Goal: Task Accomplishment & Management: Manage account settings

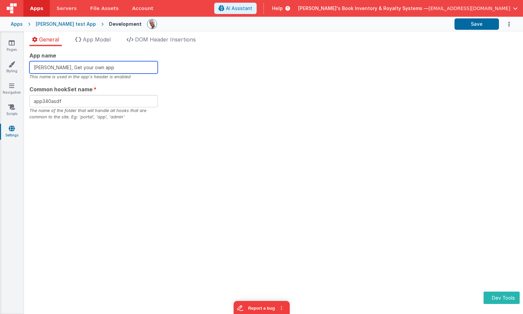
click at [132, 67] on input "[PERSON_NAME], Get your own app" at bounding box center [93, 67] width 128 height 12
click at [222, 67] on div "App name Charles GUI, Get your own app!! This name is used in the app's header …" at bounding box center [273, 85] width 488 height 69
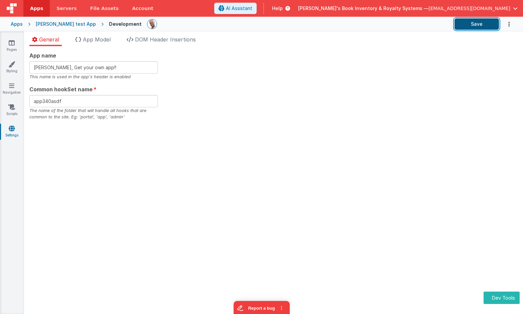
click at [483, 25] on button "Save" at bounding box center [476, 23] width 44 height 11
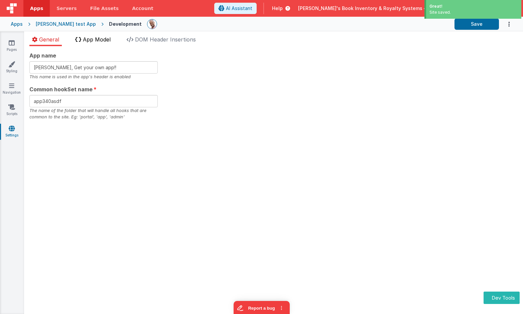
click at [97, 40] on span "App Model" at bounding box center [97, 39] width 28 height 7
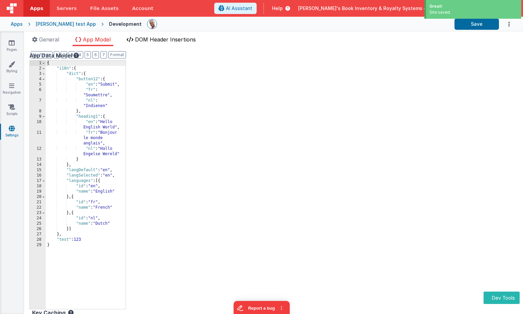
click at [160, 39] on span "DOM Header Insertions" at bounding box center [165, 39] width 61 height 7
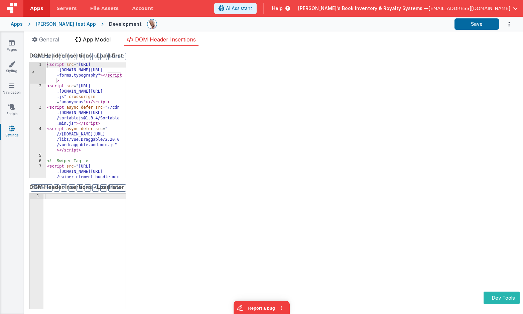
drag, startPoint x: 101, startPoint y: 38, endPoint x: 96, endPoint y: 39, distance: 5.0
click at [101, 38] on span "App Model" at bounding box center [97, 39] width 28 height 7
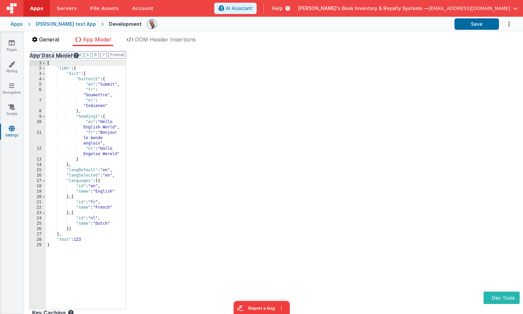
click at [57, 39] on span "General" at bounding box center [49, 39] width 20 height 7
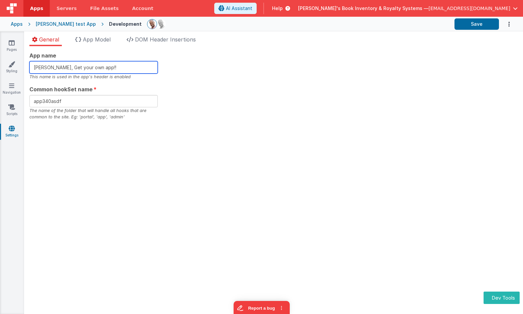
click at [109, 66] on input "Charles GUI, Get your own app!!" at bounding box center [93, 67] width 128 height 12
type input "Charles GUI, Get your own app!259"
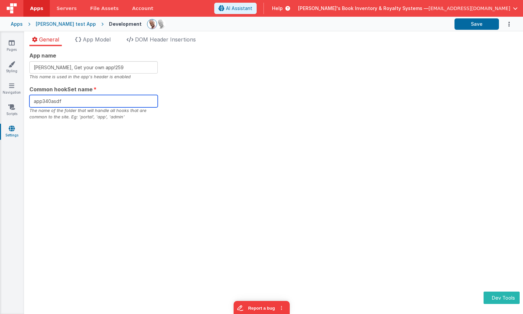
click at [112, 101] on input "app340asdf" at bounding box center [93, 101] width 128 height 12
type input "app 259"
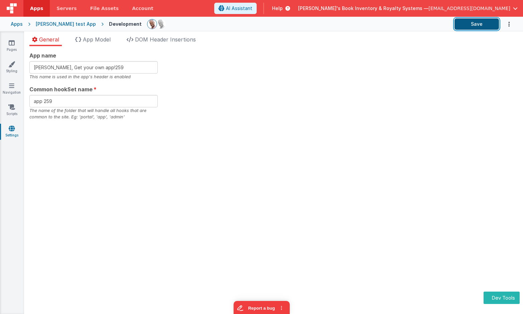
click at [481, 26] on button "Save" at bounding box center [476, 23] width 44 height 11
click at [13, 135] on link "Settings" at bounding box center [12, 131] width 24 height 13
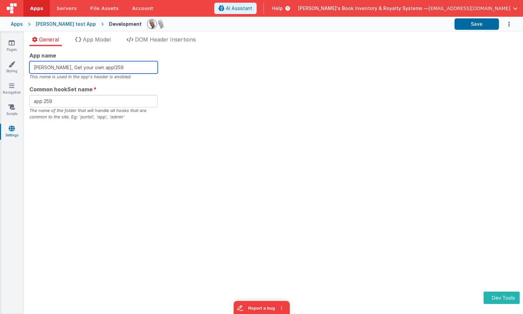
click at [123, 69] on input "Charles GUI, Get your own app!259" at bounding box center [93, 67] width 128 height 12
type input "Charles GUI, Get your own app!300"
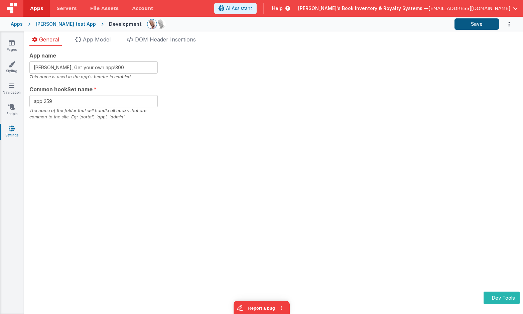
drag, startPoint x: 393, startPoint y: 48, endPoint x: 455, endPoint y: 20, distance: 68.2
click at [393, 48] on div "App name Charles GUI, Get your own app!300 This name is used in the app's heade…" at bounding box center [273, 180] width 499 height 268
click at [462, 24] on button "Save" at bounding box center [476, 23] width 44 height 11
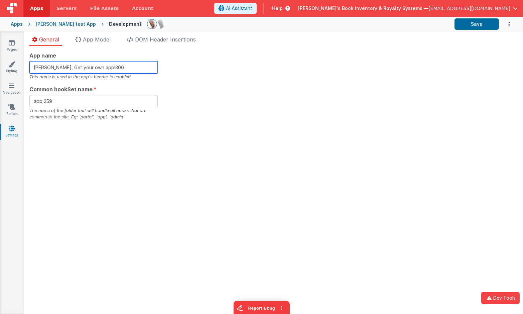
click at [144, 67] on input "Charles GUI, Get your own app!300" at bounding box center [93, 67] width 128 height 12
type input "Charles GUI, Get your own app!301"
drag, startPoint x: 337, startPoint y: 67, endPoint x: 341, endPoint y: 66, distance: 4.5
click at [337, 67] on div "App name Charles GUI, Get your own app!301 This name is used in the app's heade…" at bounding box center [273, 85] width 488 height 69
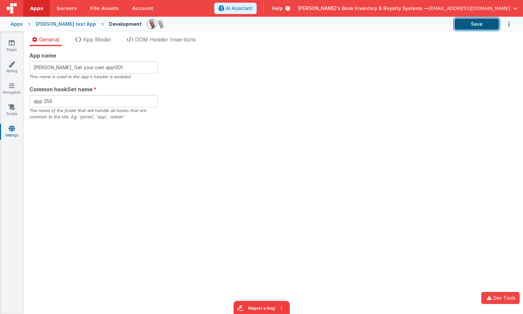
click at [474, 24] on button "Save" at bounding box center [476, 23] width 44 height 11
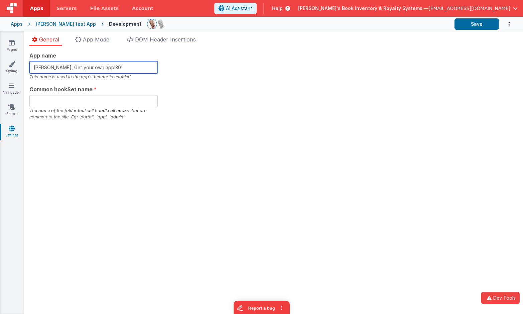
click at [122, 68] on input "Charles GUI, Get your own app!301" at bounding box center [93, 67] width 128 height 12
drag, startPoint x: 317, startPoint y: 54, endPoint x: 408, endPoint y: 46, distance: 91.2
click at [318, 54] on div "App name Charles GUI, Get your own app!303 This name is used in the app's heade…" at bounding box center [273, 85] width 488 height 69
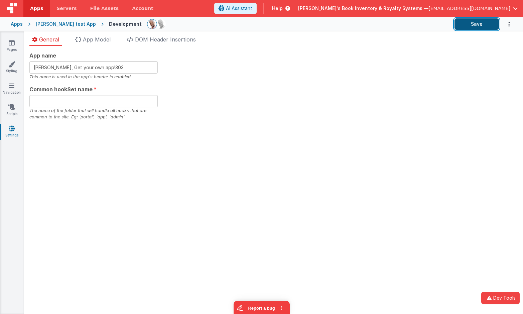
click at [472, 22] on button "Save" at bounding box center [476, 23] width 44 height 11
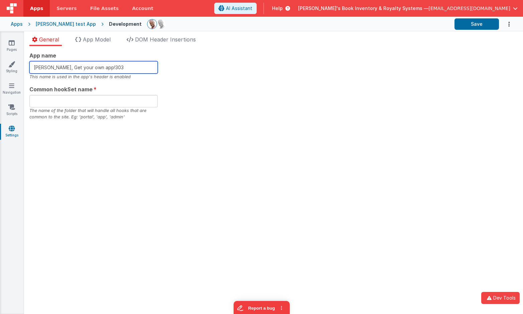
click at [124, 69] on input "Charles GUI, Get your own app!303" at bounding box center [93, 67] width 128 height 12
type input "Charles GUI, Get your own app!304"
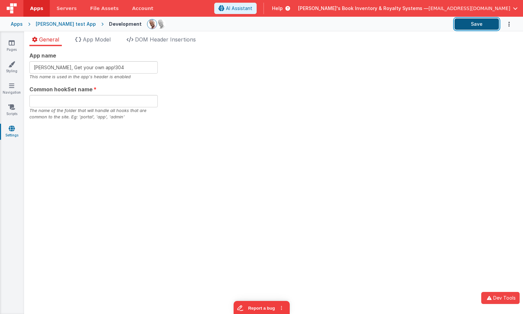
click at [465, 25] on button "Save" at bounding box center [476, 23] width 44 height 11
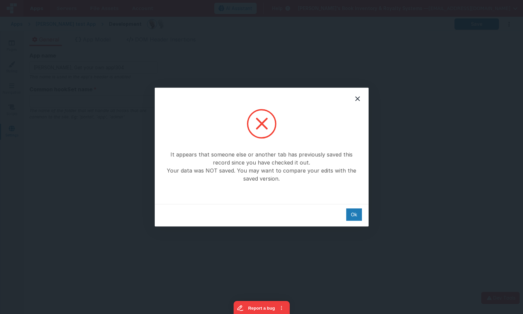
click at [111, 102] on div "It appears that someone else or another tab has previously saved this record si…" at bounding box center [261, 157] width 523 height 314
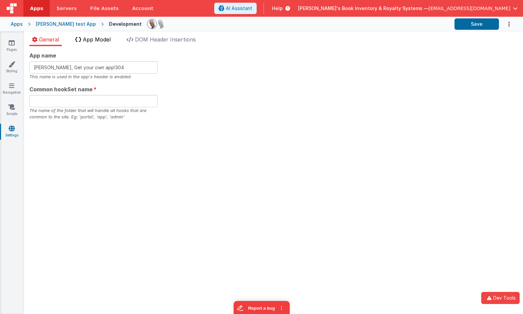
click at [94, 35] on li "App Model" at bounding box center [93, 40] width 41 height 11
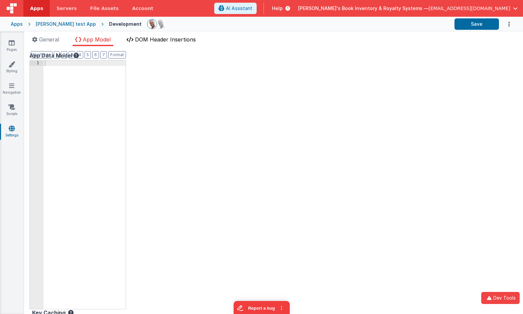
click at [137, 38] on span "DOM Header Insertions" at bounding box center [165, 39] width 61 height 7
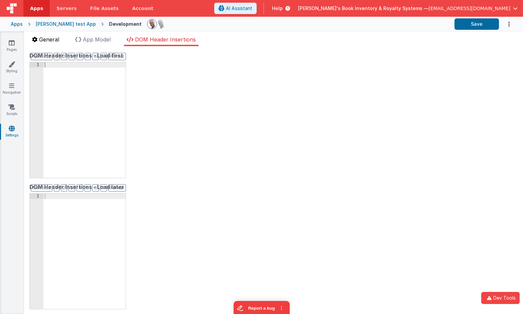
click at [52, 38] on span "General" at bounding box center [49, 39] width 20 height 7
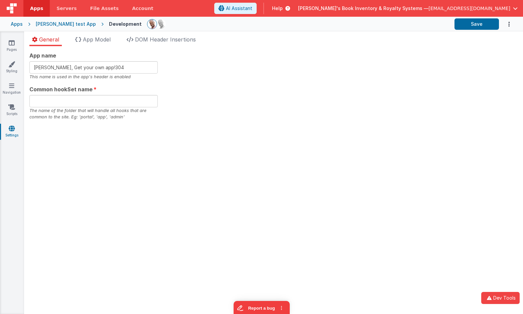
click at [69, 22] on div "Charles GUI test App" at bounding box center [66, 24] width 60 height 7
type input "Charles GUI, Get your own app!303"
type input "app 259"
click at [510, 24] on icon "Options" at bounding box center [509, 24] width 7 height 14
click at [498, 41] on link "Rollback" at bounding box center [482, 39] width 59 height 13
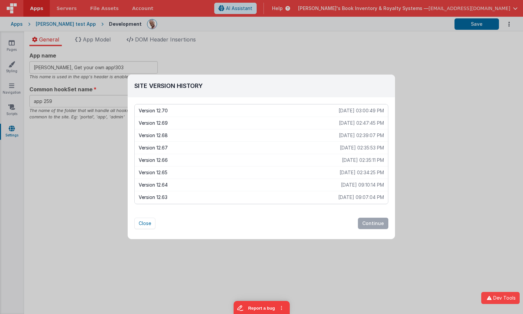
click at [327, 182] on p "Version 12.64" at bounding box center [240, 184] width 202 height 7
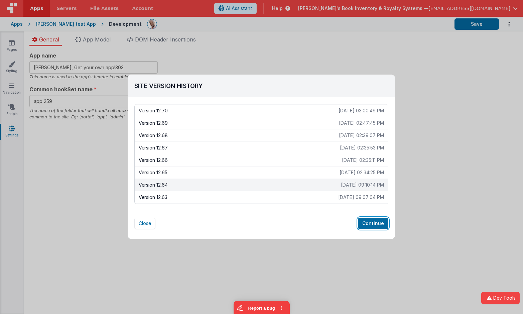
click at [370, 223] on button "Continue" at bounding box center [373, 223] width 30 height 11
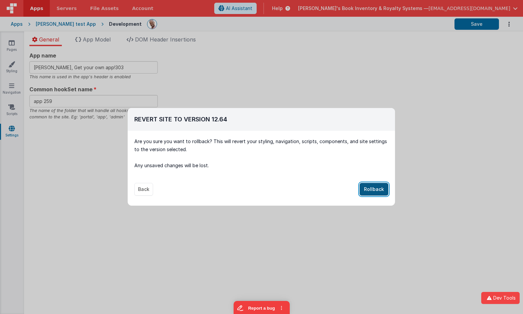
click at [377, 187] on button "Rollback" at bounding box center [374, 189] width 29 height 13
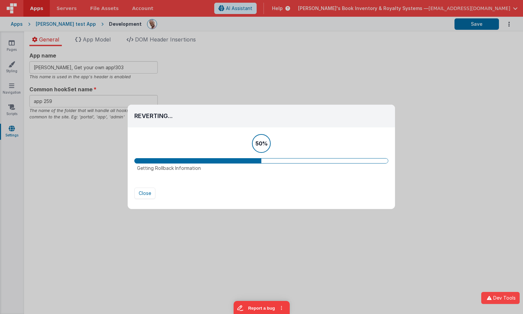
drag, startPoint x: 101, startPoint y: 47, endPoint x: 100, endPoint y: 41, distance: 5.8
click at [101, 47] on div "Reverting... Version 12.70 2025-10-01 03:00:49 PM Version 12.69 2025-10-01 02:4…" at bounding box center [261, 157] width 523 height 314
click at [100, 41] on div "Reverting... Version 12.70 2025-10-01 03:00:49 PM Version 12.69 2025-10-01 02:4…" at bounding box center [261, 157] width 523 height 314
type input "Charles GUI, Get your own app"
type input "app340asdf"
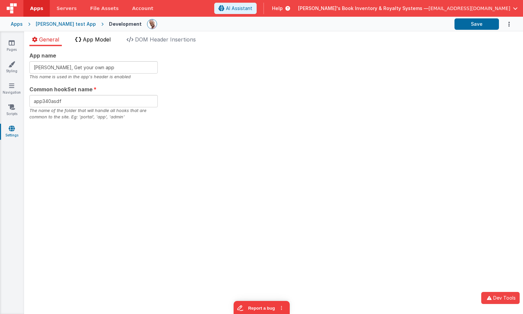
click at [102, 37] on span "App Model" at bounding box center [97, 39] width 28 height 7
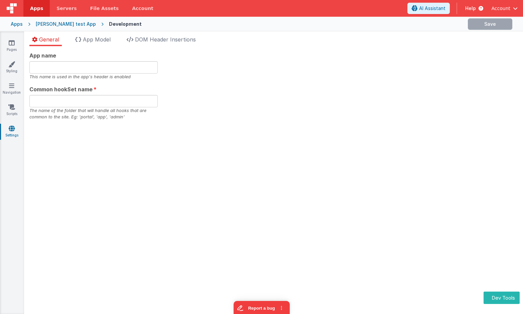
type input "[PERSON_NAME], Get your own app!!"
type input "app340asdf"
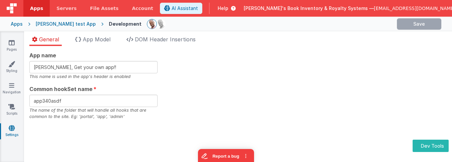
type input "[PERSON_NAME], Get your own app!259"
type input "app 259"
type input "[PERSON_NAME], Get your own app!301"
click at [14, 129] on icon at bounding box center [12, 128] width 6 height 7
type input "app 259"
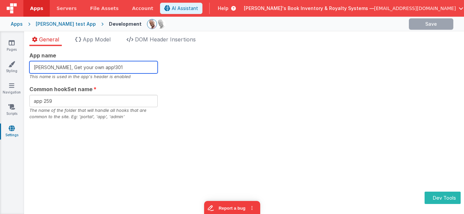
click at [121, 66] on input "[PERSON_NAME], Get your own app!301" at bounding box center [93, 67] width 128 height 12
type input "[PERSON_NAME], Get your own app!303"
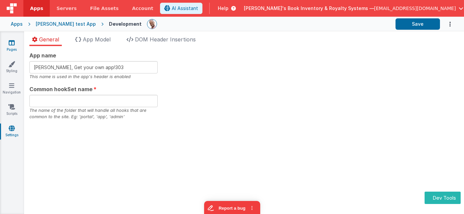
type input "[PERSON_NAME], Get your own app"
type input "app340asdf"
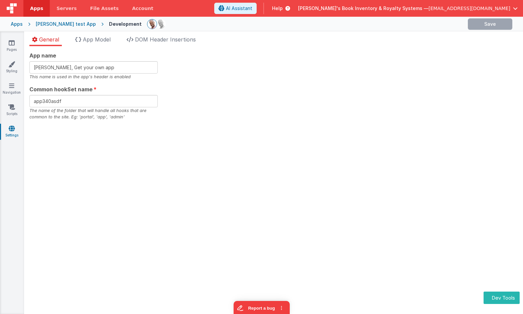
click at [273, 198] on div "App name [PERSON_NAME], Get your own app This name is used in the app's header …" at bounding box center [273, 180] width 499 height 268
click at [118, 69] on input "[PERSON_NAME], Get your own app" at bounding box center [93, 67] width 128 height 12
click at [113, 36] on li "App Model" at bounding box center [93, 40] width 41 height 11
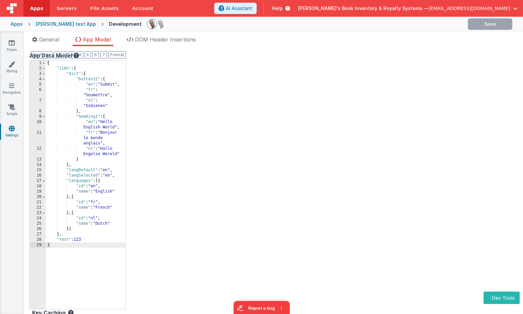
drag, startPoint x: 57, startPoint y: 40, endPoint x: 64, endPoint y: 41, distance: 6.4
click at [57, 40] on span "General" at bounding box center [49, 39] width 20 height 7
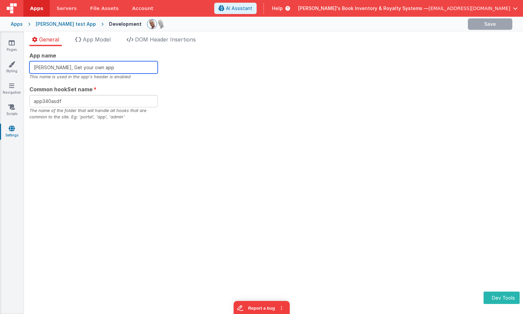
click at [136, 62] on input "[PERSON_NAME], Get your own app" at bounding box center [93, 67] width 128 height 12
click at [135, 64] on input "[PERSON_NAME], Get your own app" at bounding box center [93, 67] width 128 height 12
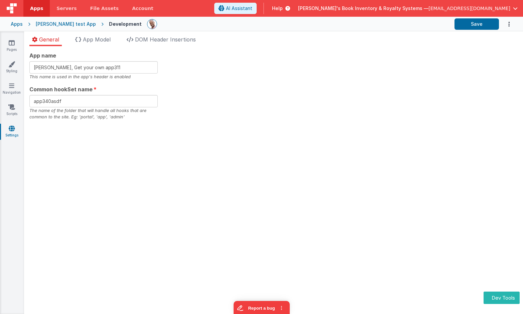
click at [266, 67] on div "App name Charles GUI, Get your own app311 This name is used in the app's header…" at bounding box center [273, 85] width 488 height 69
click at [122, 68] on input "Charles GUI, Get your own app311" at bounding box center [93, 67] width 128 height 12
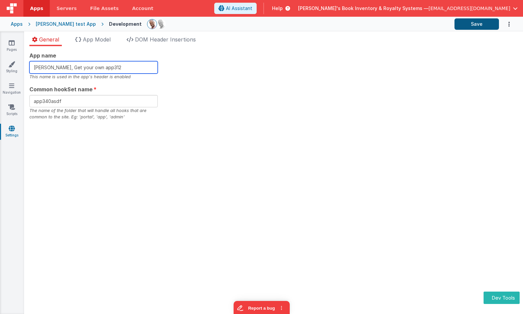
type input "Charles GUI, Get your own app312"
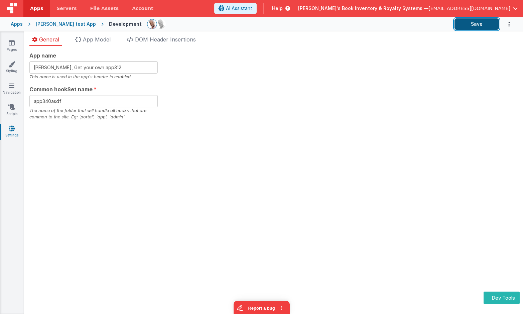
click at [469, 29] on button "Save" at bounding box center [476, 23] width 44 height 11
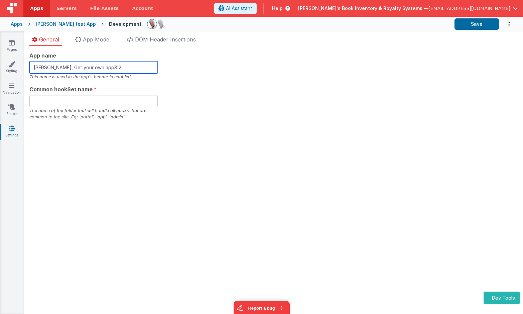
click at [114, 69] on input "Charles GUI, Get your own app312" at bounding box center [93, 67] width 128 height 12
type input "Charles GUI, Get your own app313"
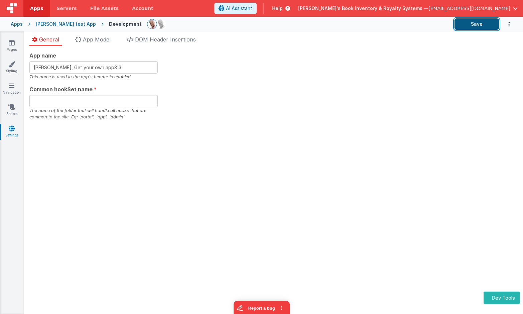
click at [471, 23] on button "Save" at bounding box center [476, 23] width 44 height 11
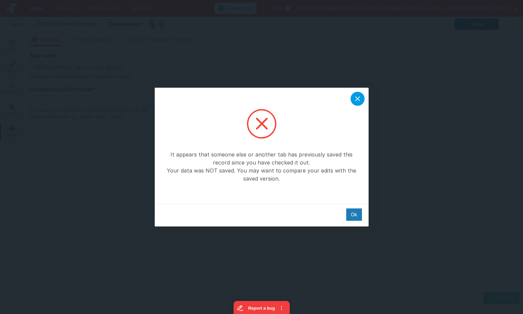
click at [359, 96] on icon at bounding box center [358, 99] width 8 height 8
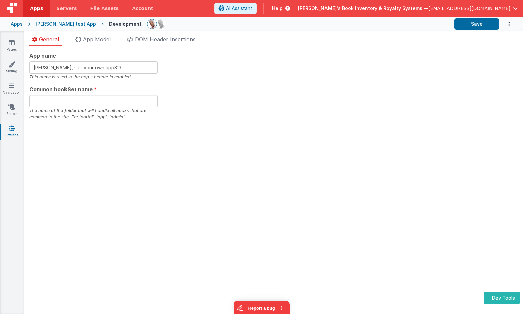
click at [359, 96] on div "App name Charles GUI, Get your own app313 This name is used in the app's header…" at bounding box center [273, 85] width 488 height 69
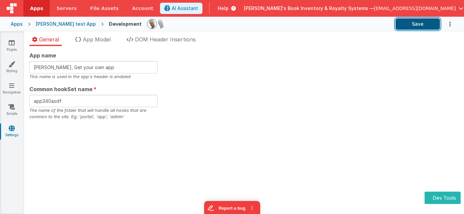
click at [425, 20] on button "Save" at bounding box center [418, 23] width 44 height 11
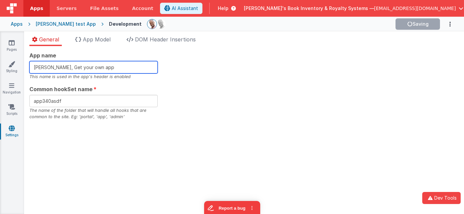
click at [122, 64] on input "[PERSON_NAME], Get your own app" at bounding box center [93, 67] width 128 height 12
click at [116, 68] on input "[PERSON_NAME], Get your own app" at bounding box center [93, 67] width 128 height 12
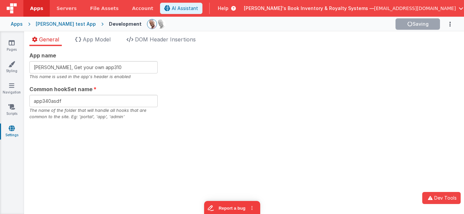
click at [420, 82] on div "App name Charles GUI, Get your own app310 This name is used in the app's header…" at bounding box center [243, 85] width 429 height 69
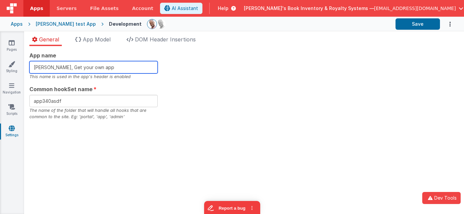
click at [110, 65] on input "[PERSON_NAME], Get your own app" at bounding box center [93, 67] width 128 height 12
type input "Charles GUI, Get your own app311"
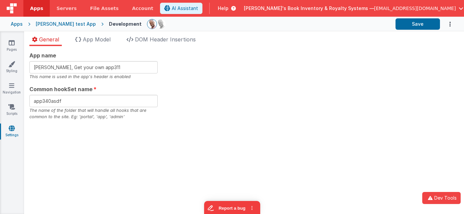
drag, startPoint x: 363, startPoint y: 80, endPoint x: 393, endPoint y: 61, distance: 34.8
click at [364, 79] on div "App name Charles GUI, Get your own app311 This name is used in the app's header…" at bounding box center [243, 85] width 429 height 69
click at [406, 28] on button "Save" at bounding box center [418, 23] width 44 height 11
click at [11, 44] on icon at bounding box center [12, 42] width 6 height 7
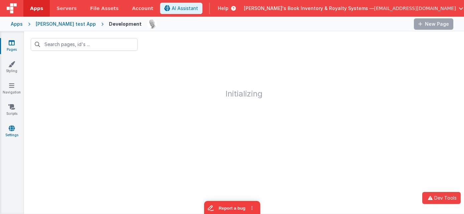
click at [12, 129] on icon at bounding box center [12, 128] width 6 height 7
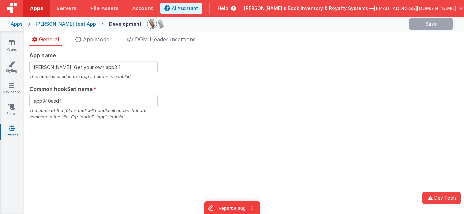
type input "[PERSON_NAME], Get your own app312"
type input "[PERSON_NAME], Get your own app314"
type input "app340asdf"
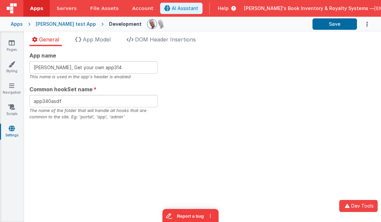
click at [88, 34] on div "General App Model DOM Header Insertions App name Charles GUI, Get your own app3…" at bounding box center [202, 126] width 357 height 190
click at [88, 37] on span "App Model" at bounding box center [97, 39] width 28 height 7
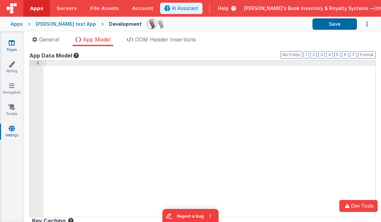
click at [12, 44] on icon at bounding box center [12, 42] width 6 height 7
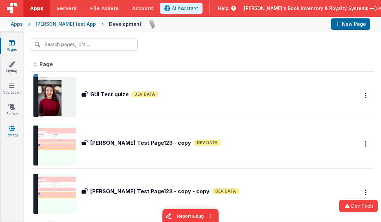
click at [13, 131] on icon at bounding box center [12, 128] width 6 height 7
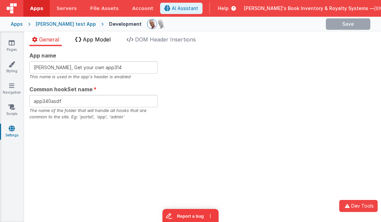
click at [111, 42] on span "App Model" at bounding box center [97, 39] width 28 height 7
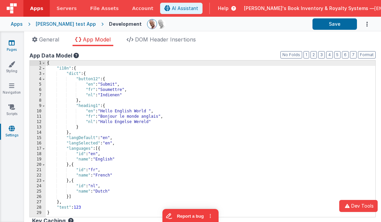
click at [11, 44] on icon at bounding box center [12, 42] width 6 height 7
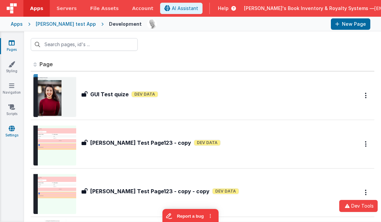
click at [13, 129] on icon at bounding box center [12, 128] width 6 height 7
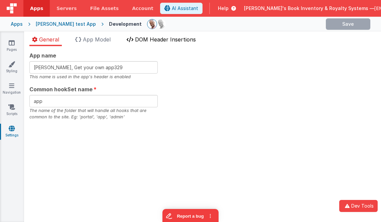
click at [145, 39] on span "DOM Header Insertions" at bounding box center [165, 39] width 61 height 7
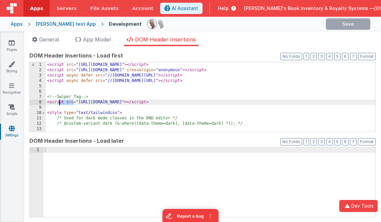
drag, startPoint x: 59, startPoint y: 102, endPoint x: 51, endPoint y: 102, distance: 8.0
click at [51, 102] on div "< script src = "https://cdn.tailwindcss.com?plugins=forms,typography" > </ scri…" at bounding box center [211, 107] width 330 height 91
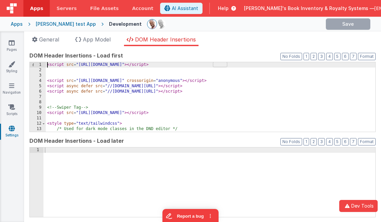
click at [52, 74] on div "< script src = "https://cdn.tailwindcss.com?plugins=forms,typography" > </ scri…" at bounding box center [211, 102] width 330 height 80
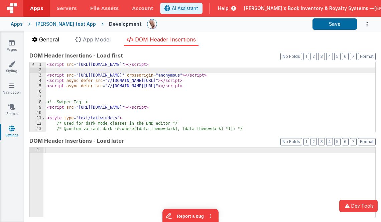
click at [52, 42] on span "General" at bounding box center [49, 39] width 20 height 7
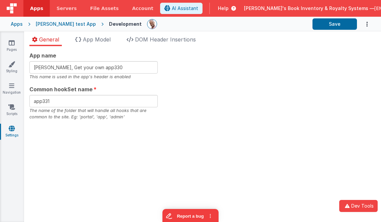
click at [206, 85] on div "App name Charles GUI, Get your own app330 This name is used in the app's header…" at bounding box center [202, 85] width 346 height 69
type input "Charles GUI, Get your own app336"
type input "app336"
type input "Charles GUI, Get your own app339"
click at [201, 93] on div "App name Charles GUI, Get your own app339 This name is used in the app's header…" at bounding box center [202, 85] width 346 height 69
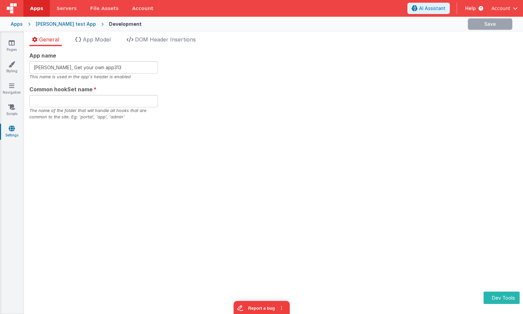
type input "[PERSON_NAME], Get your own app312"
type input "app340asdf"
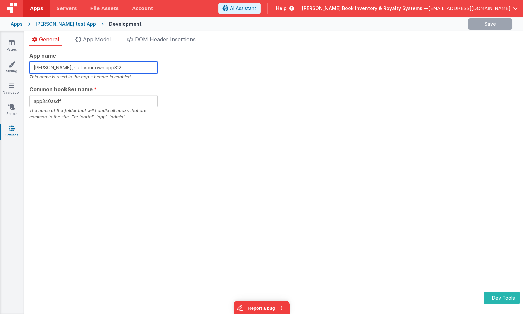
click at [115, 70] on input "[PERSON_NAME], Get your own app312" at bounding box center [93, 67] width 128 height 12
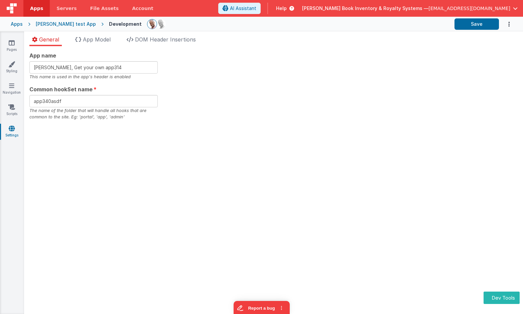
click at [466, 64] on div "App name [PERSON_NAME], Get your own app314 This name is used in the app's head…" at bounding box center [273, 85] width 488 height 69
click at [476, 22] on button "Save" at bounding box center [476, 23] width 44 height 11
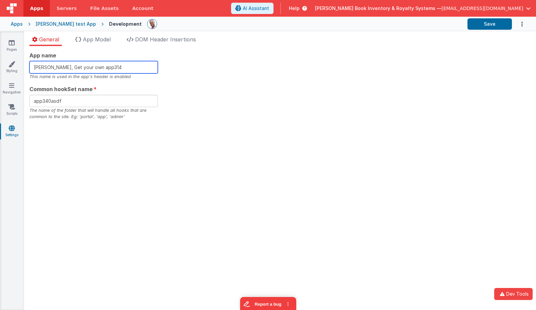
click at [132, 70] on input "[PERSON_NAME], Get your own app314" at bounding box center [93, 67] width 128 height 12
type input "[PERSON_NAME], Get your own app328"
click at [136, 38] on li "DOM Header Insertions" at bounding box center [161, 40] width 75 height 11
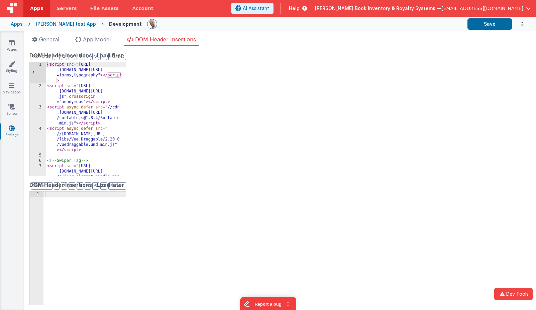
click at [89, 82] on div "< script src = "[URL] .[DOMAIN_NAME][URL] =forms,typography" > </ script > < sc…" at bounding box center [86, 140] width 80 height 157
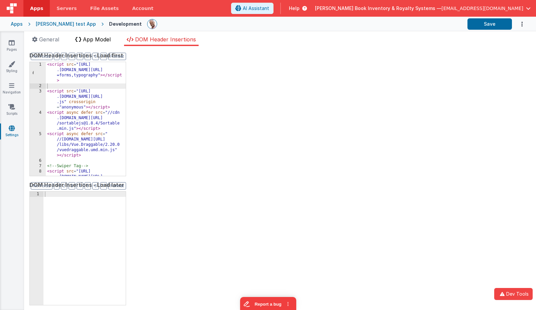
click at [106, 39] on span "App Model" at bounding box center [97, 39] width 28 height 7
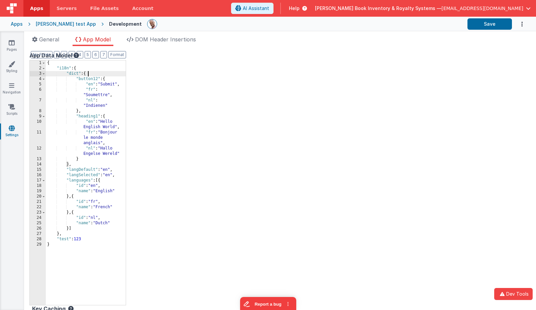
click at [96, 73] on div "{ "i18n" : { "dict" : { "button12" : { "en" : "Submit" , "fr" : "Soumettre" , "…" at bounding box center [86, 188] width 80 height 256
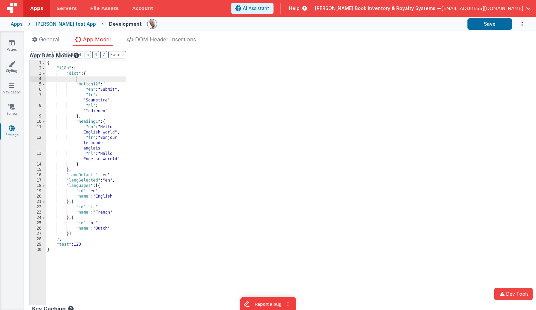
click at [412, 24] on div at bounding box center [304, 23] width 315 height 11
click at [484, 24] on button "Save" at bounding box center [489, 23] width 44 height 11
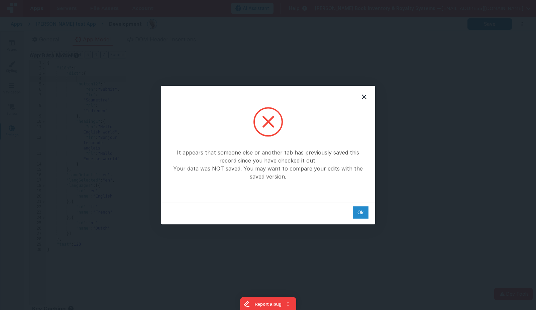
click at [363, 212] on div "Ok" at bounding box center [361, 213] width 16 height 12
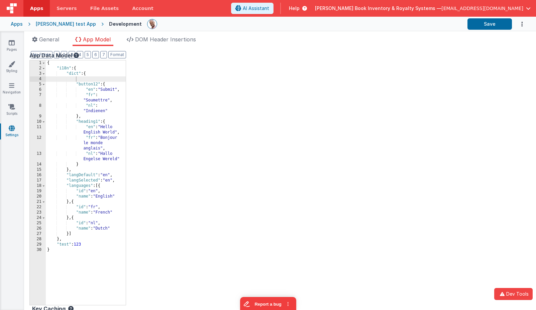
drag, startPoint x: 295, startPoint y: 140, endPoint x: 285, endPoint y: 136, distance: 10.2
click at [295, 140] on div "App Data Model Format 7 6 5 4 3 2 1 No Folds 1 2 3 4 5 6 7 8 9 10 11 12 13 14 1…" at bounding box center [279, 178] width 501 height 254
click at [14, 125] on icon at bounding box center [12, 128] width 6 height 7
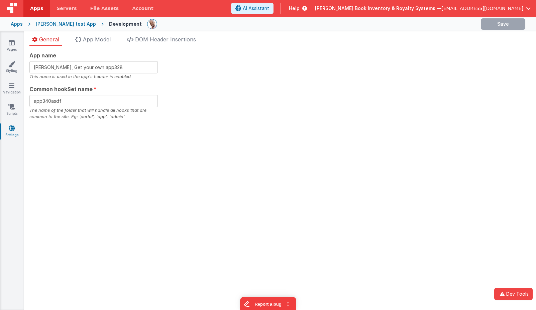
type input "[PERSON_NAME], Get your own app314"
